Goal: Transaction & Acquisition: Purchase product/service

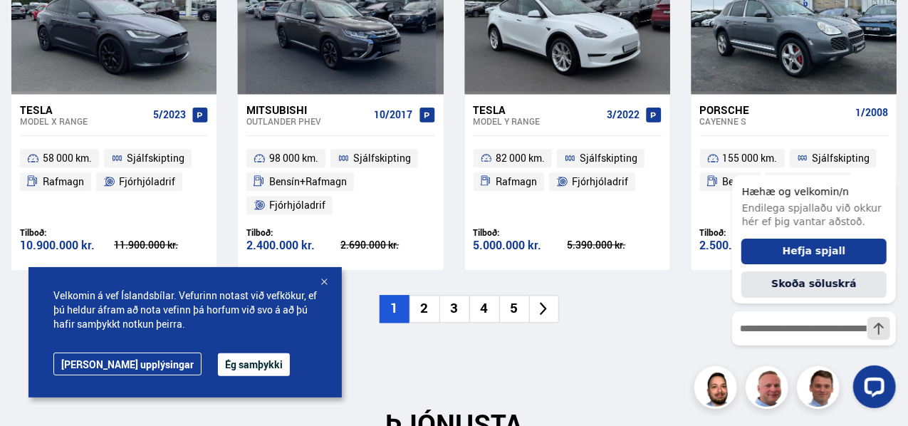
scroll to position [1584, 0]
click at [908, 195] on div "Ný tilboð Sjá meira [GEOGRAPHIC_DATA] Tesla Model X RANGE 5/2023 58 000 km. Sjá…" at bounding box center [454, 100] width 908 height 441
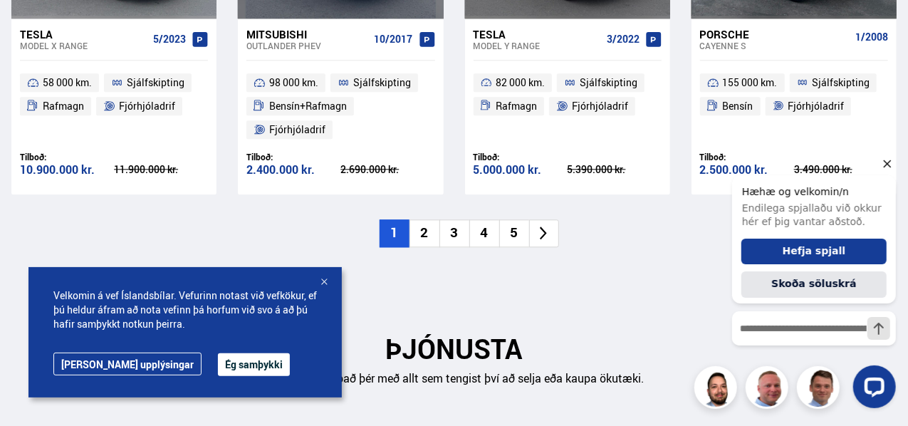
scroll to position [1678, 0]
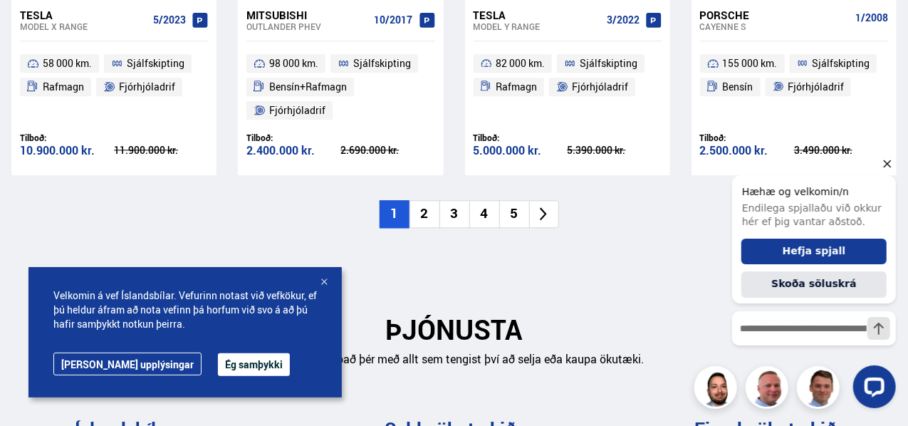
click at [886, 167] on icon "Hide greeting" at bounding box center [887, 163] width 17 height 17
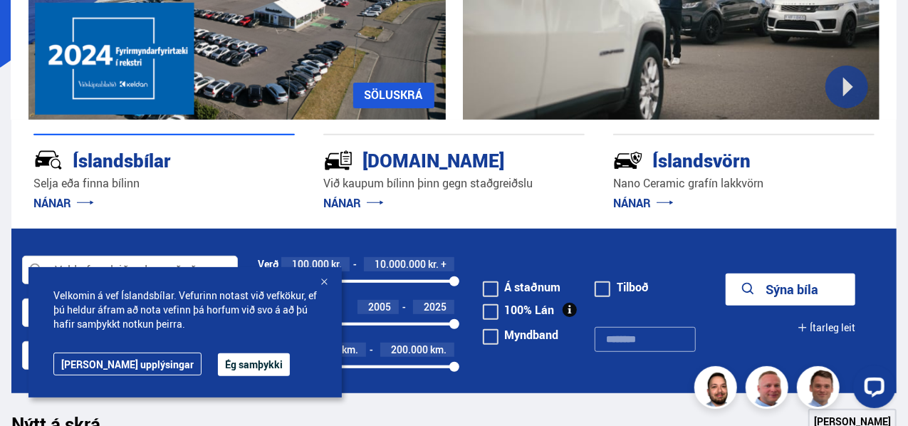
scroll to position [215, 0]
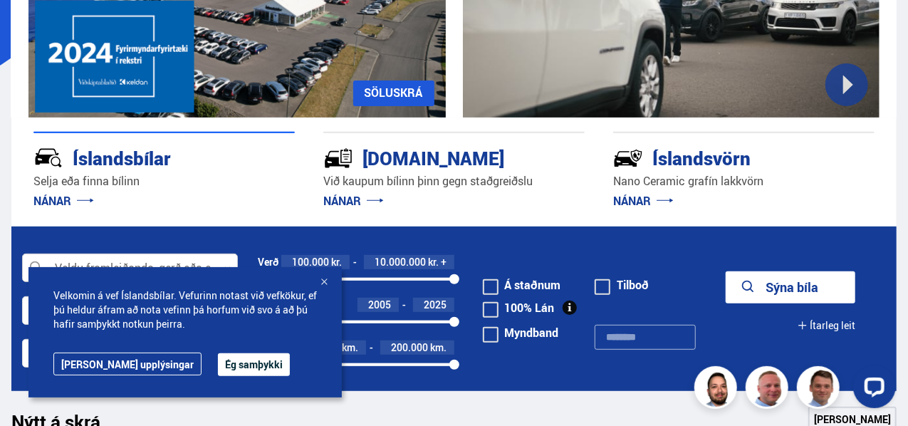
click at [117, 276] on div at bounding box center [130, 268] width 216 height 29
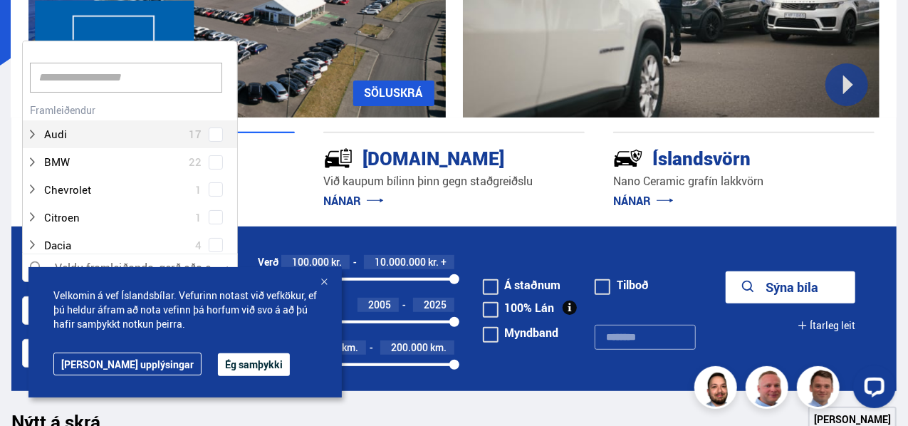
scroll to position [212, 212]
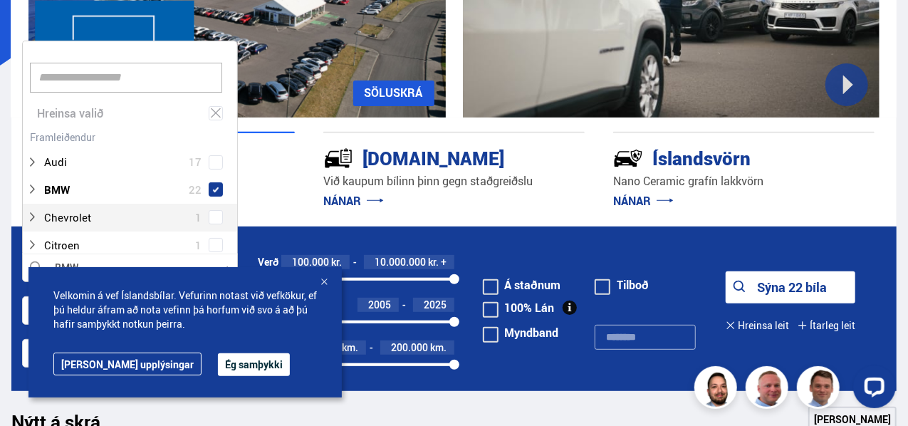
click at [379, 213] on div "Íslandsbílar [PERSON_NAME] finna bílinn NÁNAR [DOMAIN_NAME] Við kaupum bílinn þ…" at bounding box center [454, 172] width 886 height 109
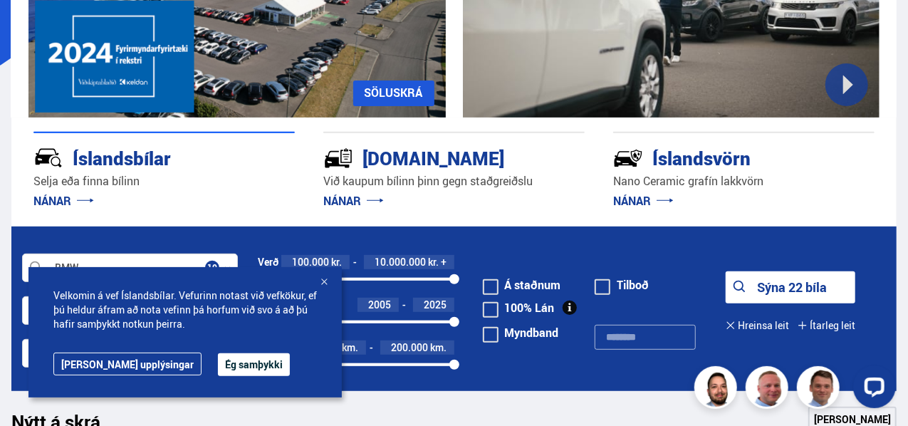
click at [765, 280] on button "Sýna 22 bíla" at bounding box center [791, 287] width 130 height 32
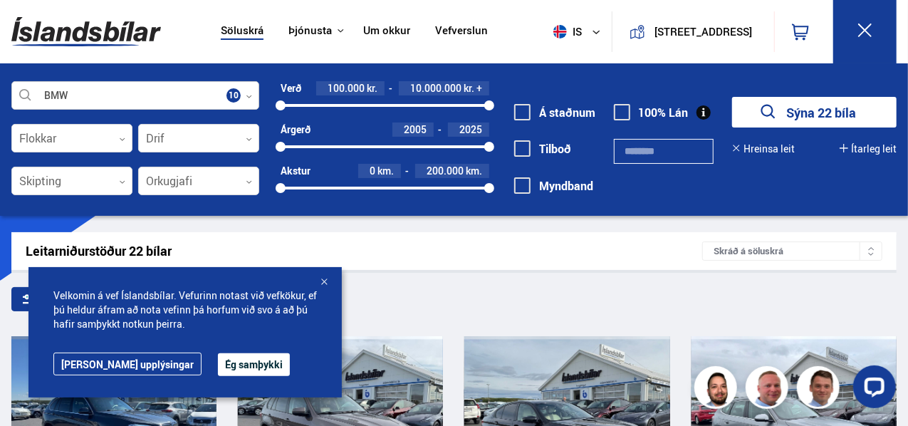
click at [244, 99] on div at bounding box center [135, 96] width 248 height 29
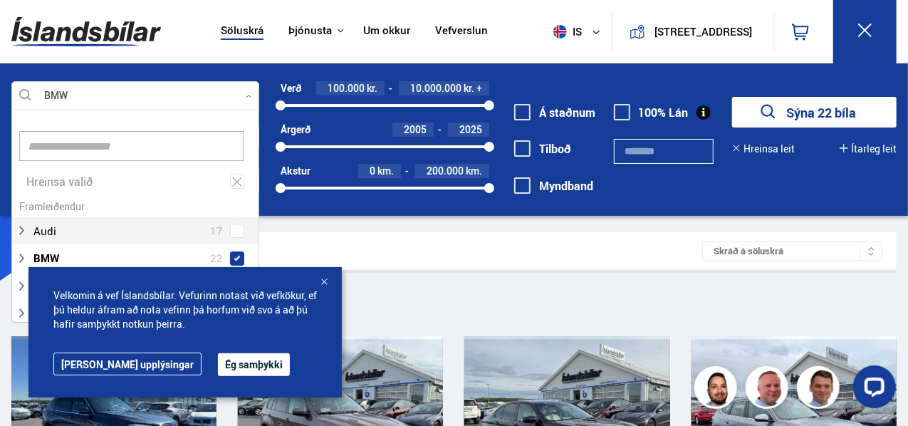
scroll to position [212, 244]
